Goal: Book appointment/travel/reservation

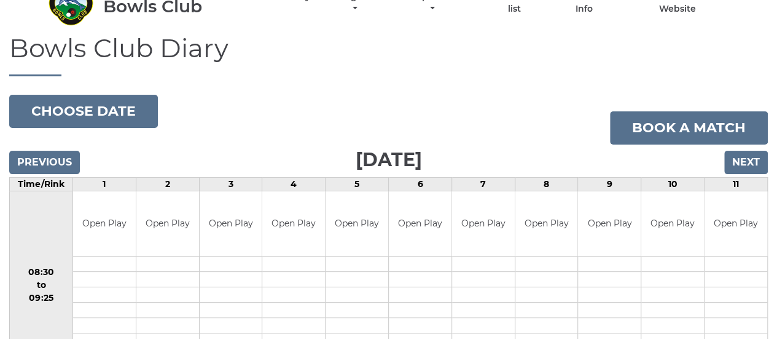
scroll to position [61, 0]
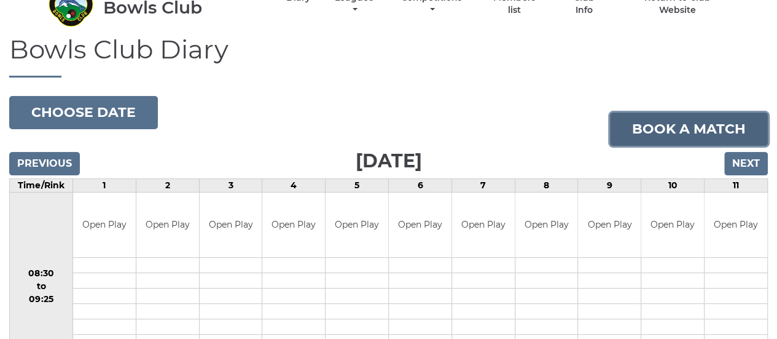
click at [676, 123] on link "Book a match" at bounding box center [689, 128] width 158 height 33
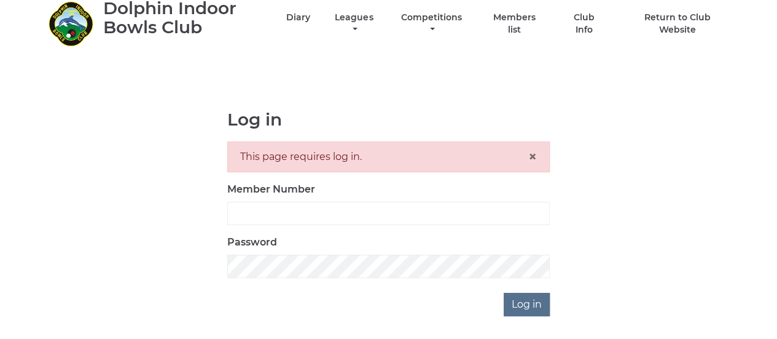
scroll to position [61, 0]
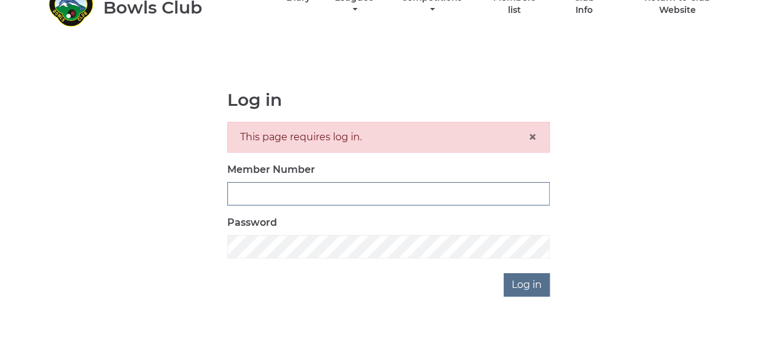
click at [399, 192] on input "Member Number" at bounding box center [388, 193] width 323 height 23
type input "2889"
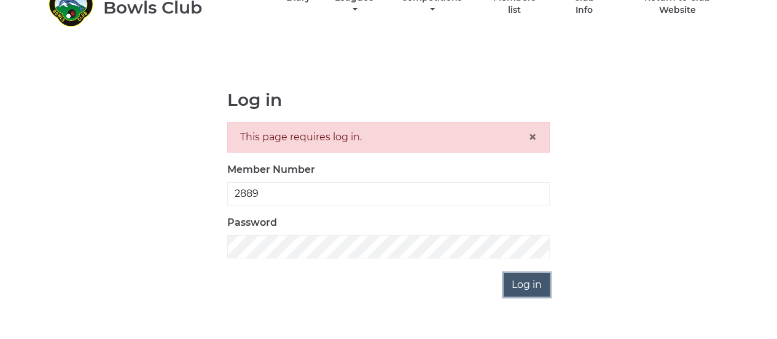
click at [526, 280] on input "Log in" at bounding box center [527, 284] width 46 height 23
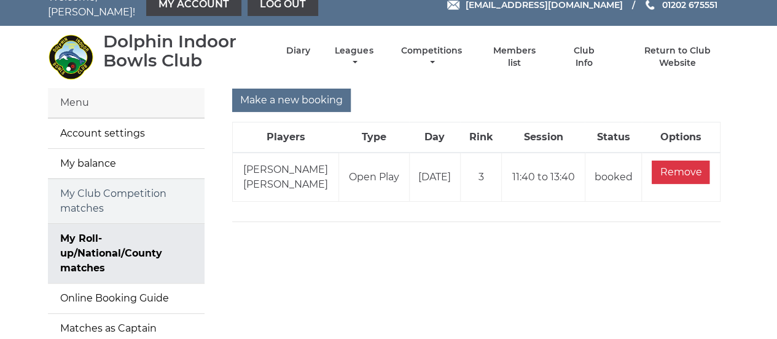
scroll to position [61, 0]
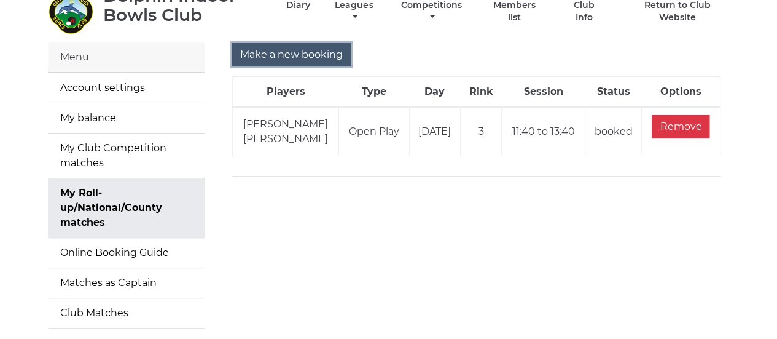
click at [328, 52] on input "Make a new booking" at bounding box center [291, 54] width 119 height 23
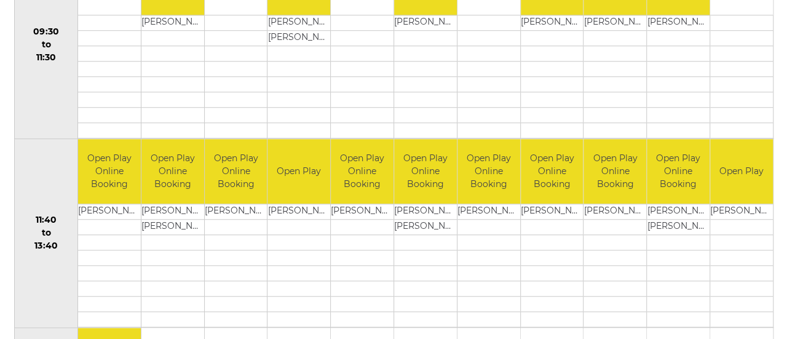
scroll to position [430, 0]
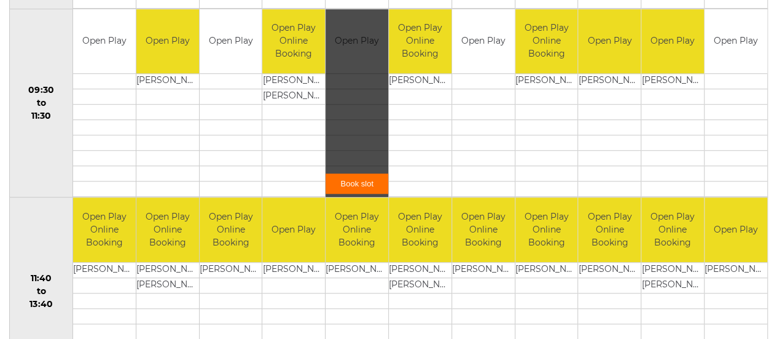
click at [360, 182] on link "Book slot" at bounding box center [357, 183] width 63 height 20
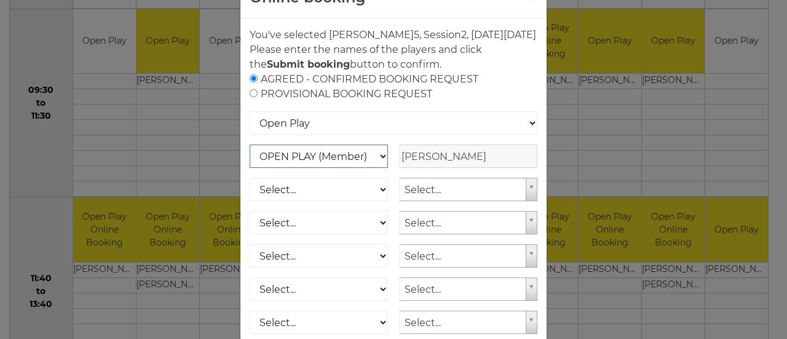
scroll to position [61, 0]
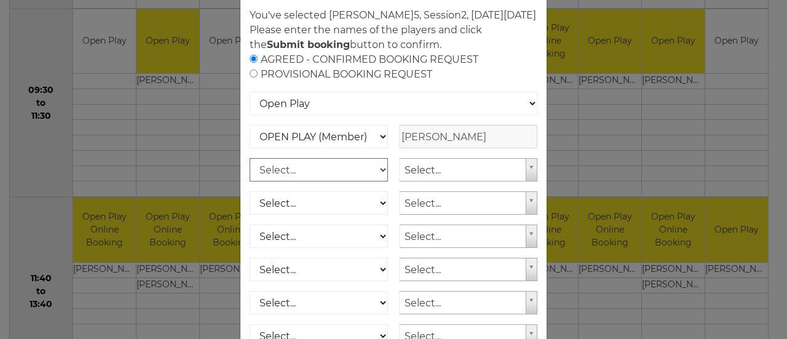
click at [377, 181] on select "Select... OPEN PLAY (Member) OPEN PLAY (Visitor) SPOONS (Member) SPOONS (Visito…" at bounding box center [318, 169] width 138 height 23
select select "1_12"
click at [249, 172] on select "Select... OPEN PLAY (Member) OPEN PLAY (Visitor) SPOONS (Member) SPOONS (Visito…" at bounding box center [318, 169] width 138 height 23
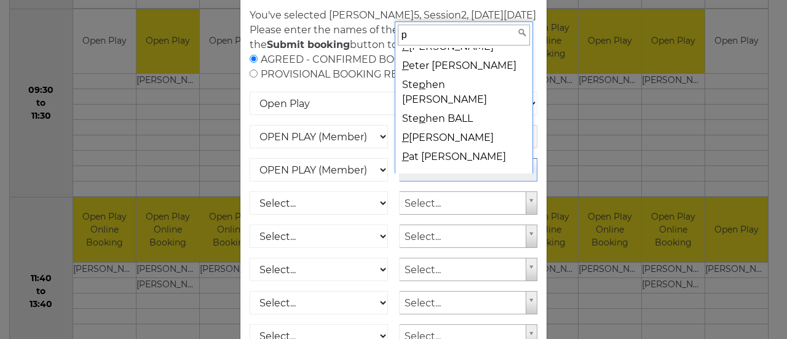
scroll to position [0, 0]
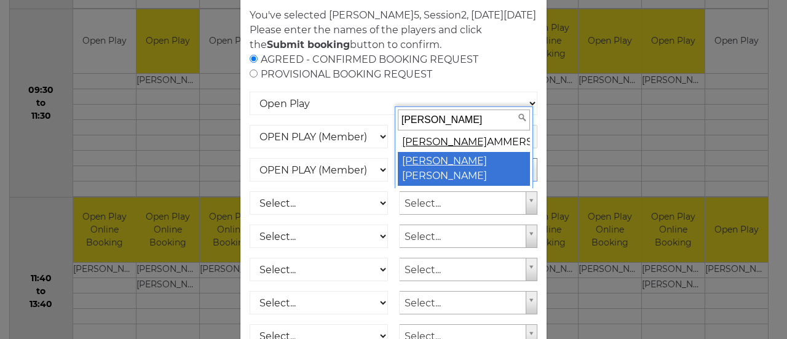
type input "peter h"
select select "776"
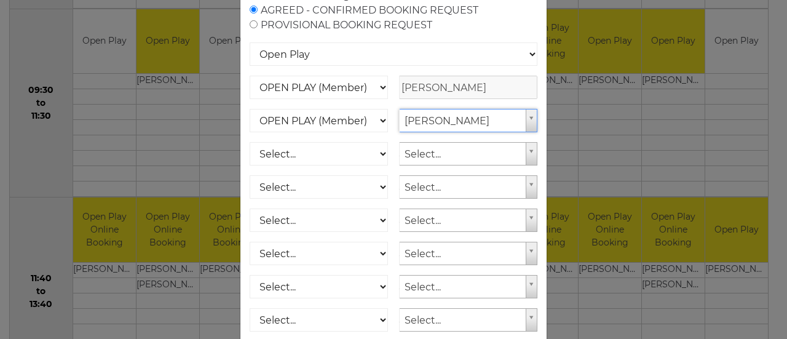
scroll to position [230, 0]
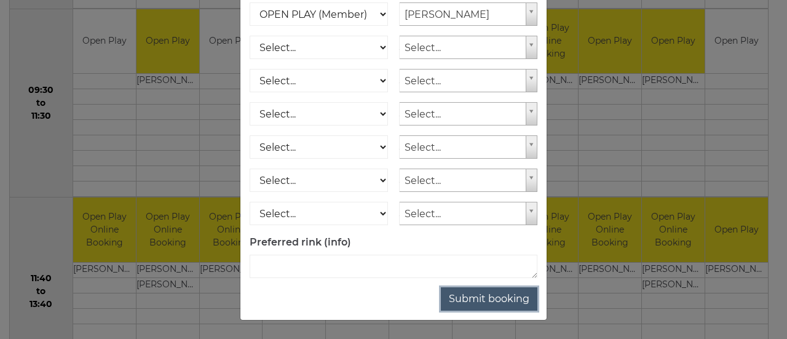
click at [503, 299] on button "Submit booking" at bounding box center [489, 298] width 96 height 23
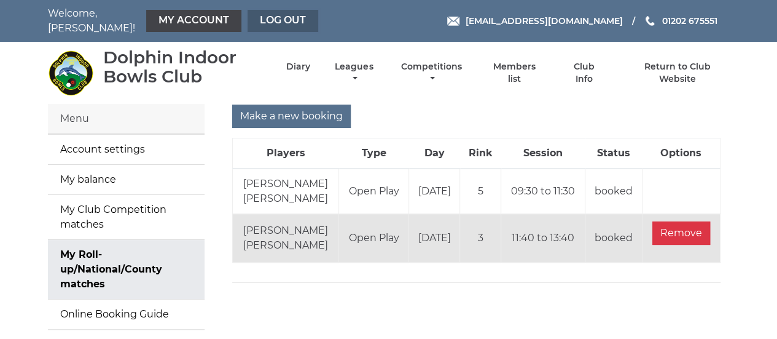
click at [289, 14] on link "Log out" at bounding box center [283, 21] width 71 height 22
